Goal: Information Seeking & Learning: Check status

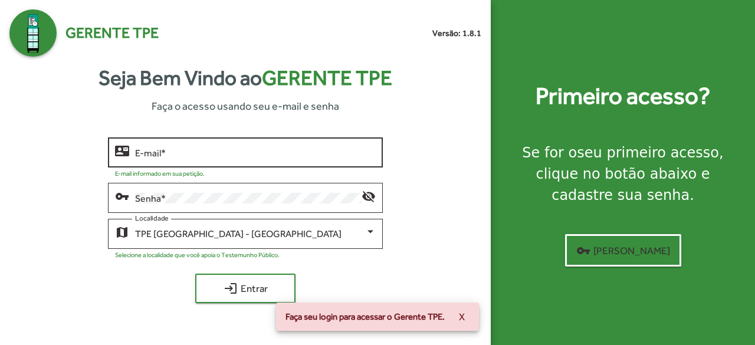
click at [289, 146] on div "E-mail *" at bounding box center [255, 151] width 241 height 32
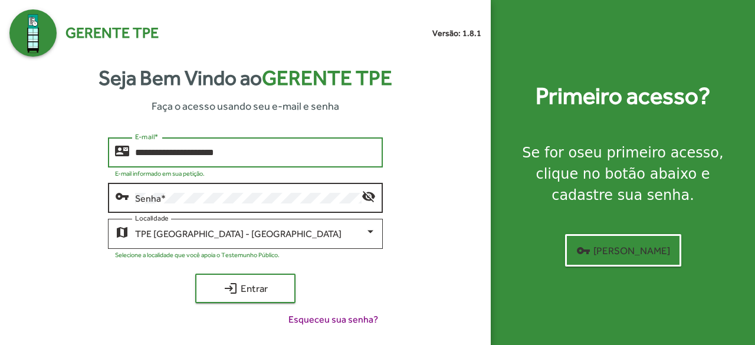
type input "**********"
click at [236, 205] on div "Senha *" at bounding box center [248, 196] width 227 height 32
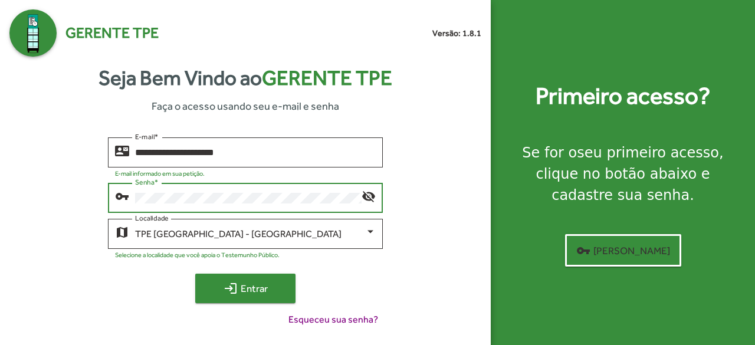
click at [228, 295] on mat-icon "login" at bounding box center [231, 288] width 14 height 14
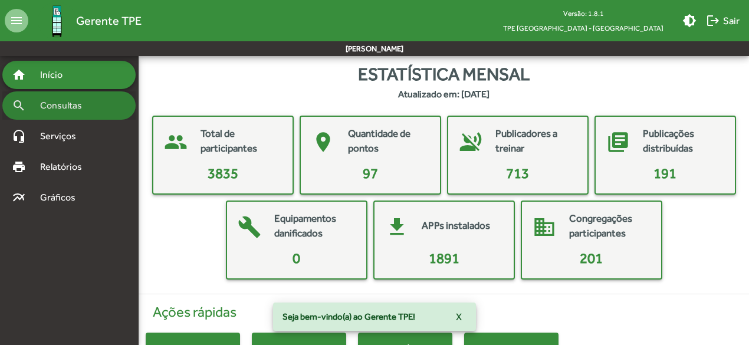
click at [47, 108] on span "Consultas" at bounding box center [65, 105] width 64 height 14
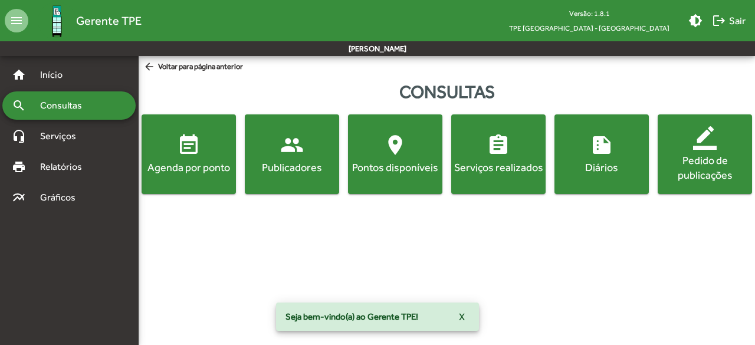
click at [197, 150] on mat-icon "event_note" at bounding box center [189, 145] width 24 height 24
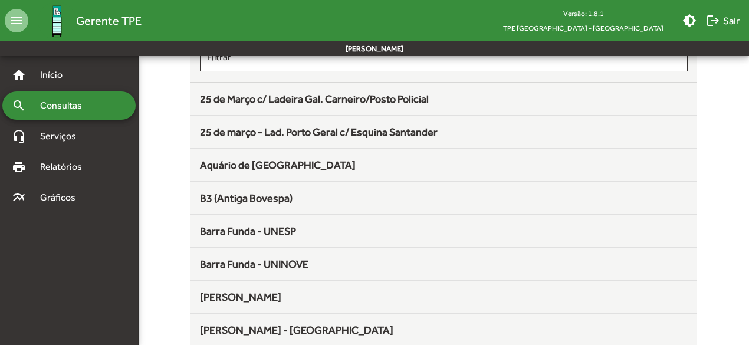
scroll to position [124, 0]
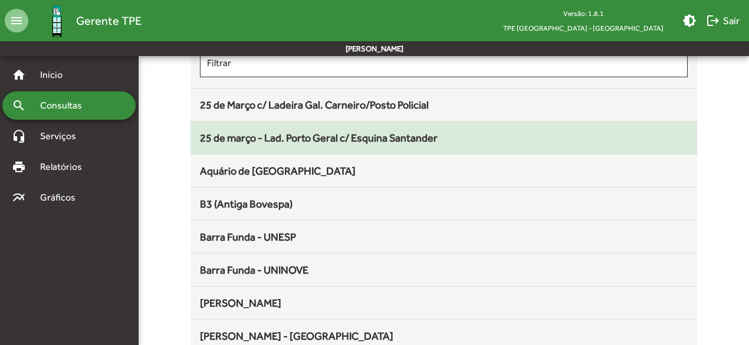
click at [439, 130] on div "25 de março - Lad. Porto Geral c/ Esquina Santander" at bounding box center [444, 138] width 488 height 16
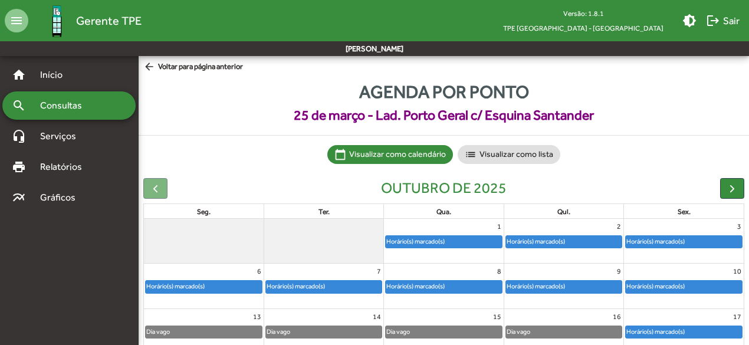
click at [432, 244] on div "Horário(s) marcado(s)" at bounding box center [416, 241] width 60 height 11
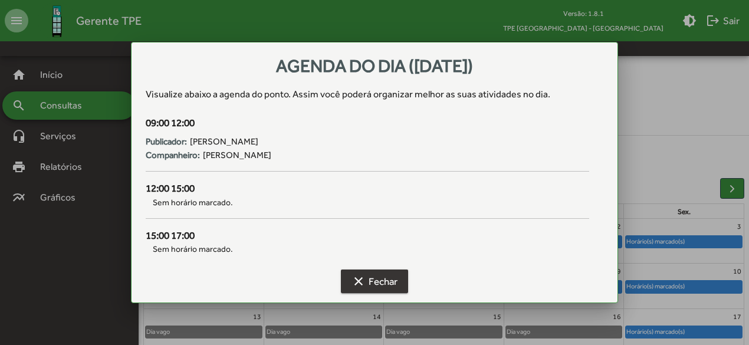
click at [386, 277] on span "clear Fechar" at bounding box center [374, 281] width 46 height 21
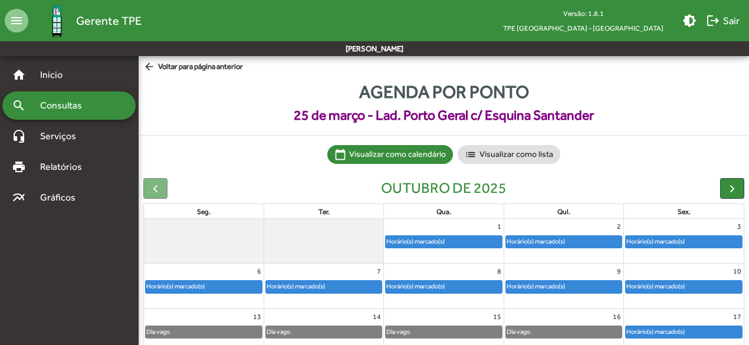
click at [183, 63] on span "arrow_back Voltar para página anterior" at bounding box center [193, 67] width 100 height 13
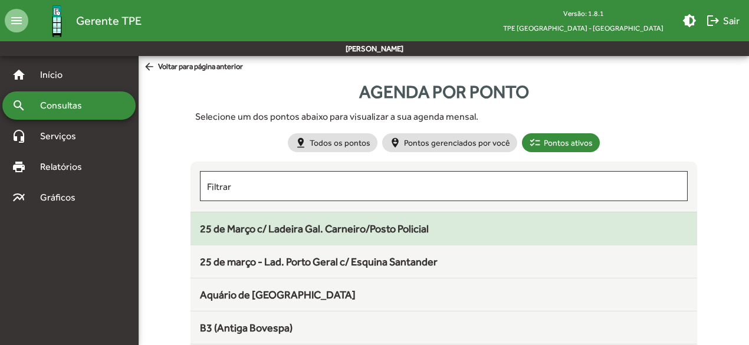
click at [229, 227] on span "25 de Março c/ Ladeira Gal. Carneiro/Posto Policial" at bounding box center [314, 228] width 229 height 12
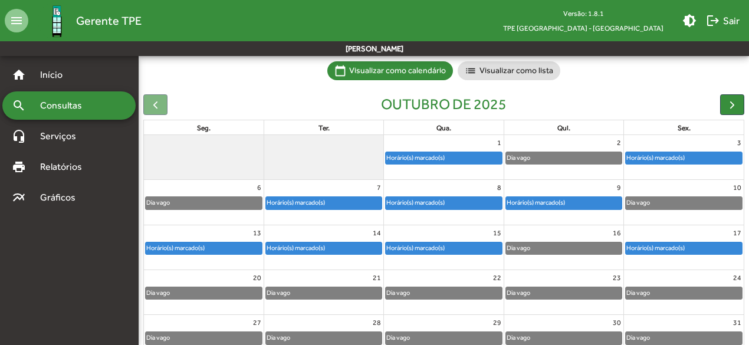
scroll to position [86, 0]
